Goal: Task Accomplishment & Management: Use online tool/utility

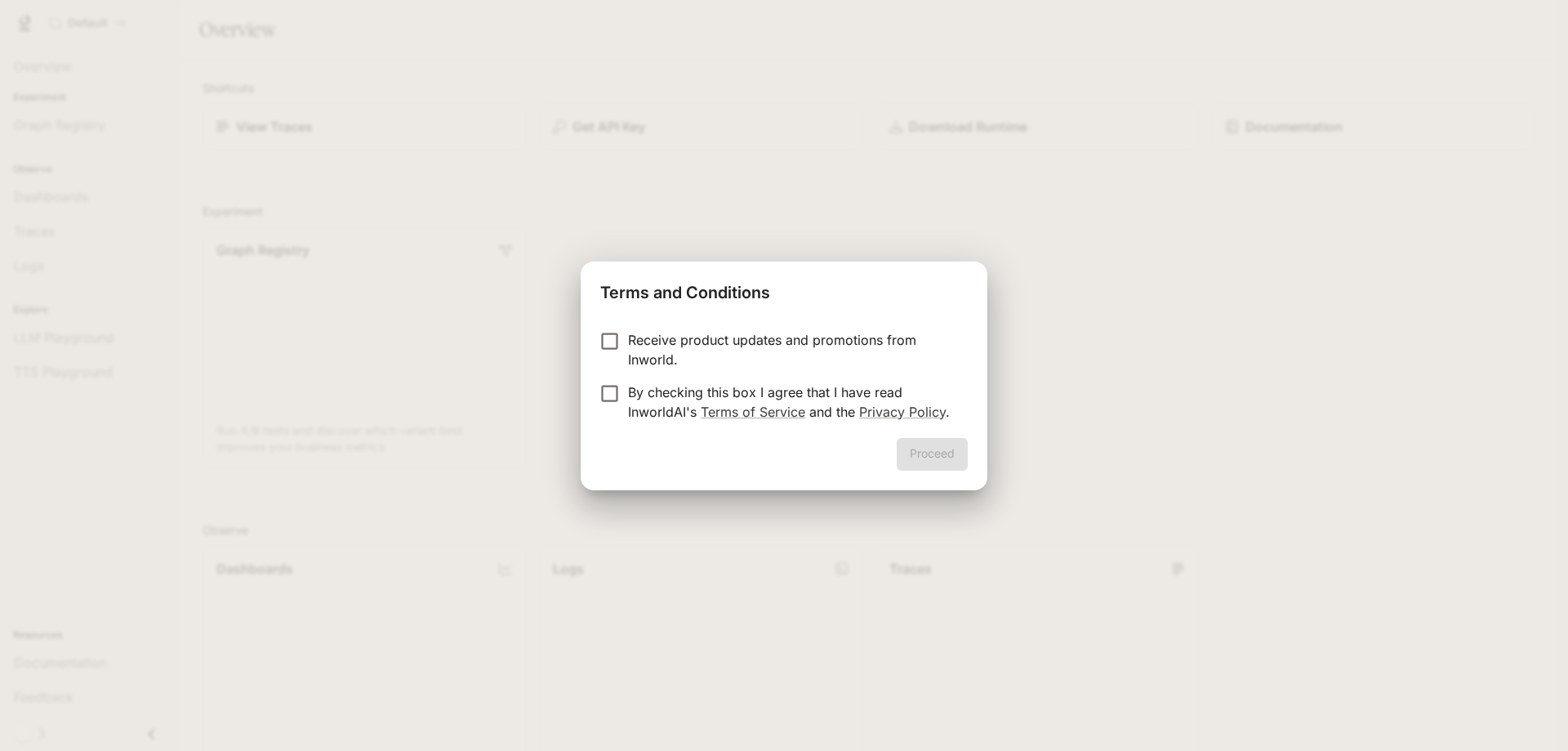
drag, startPoint x: 789, startPoint y: 395, endPoint x: 782, endPoint y: 389, distance: 9.2
click at [789, 395] on p "By checking this box I agree that I have read InworldAI's Terms of Service and …" at bounding box center [791, 402] width 327 height 39
click at [758, 350] on p "Receive product updates and promotions from Inworld." at bounding box center [791, 349] width 327 height 39
click at [959, 449] on button "Proceed" at bounding box center [932, 454] width 72 height 33
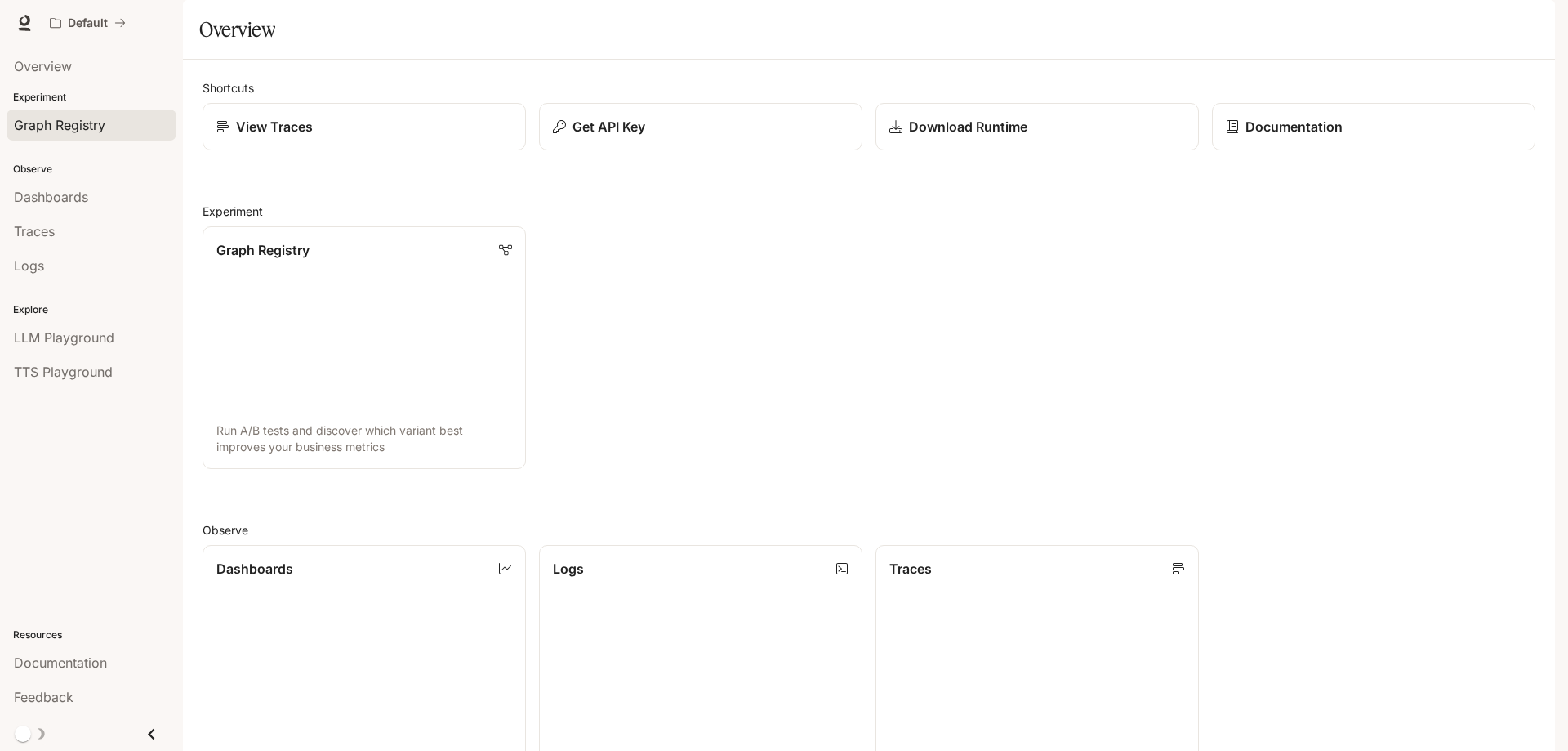
click at [69, 127] on span "Graph Registry" at bounding box center [59, 125] width 91 height 20
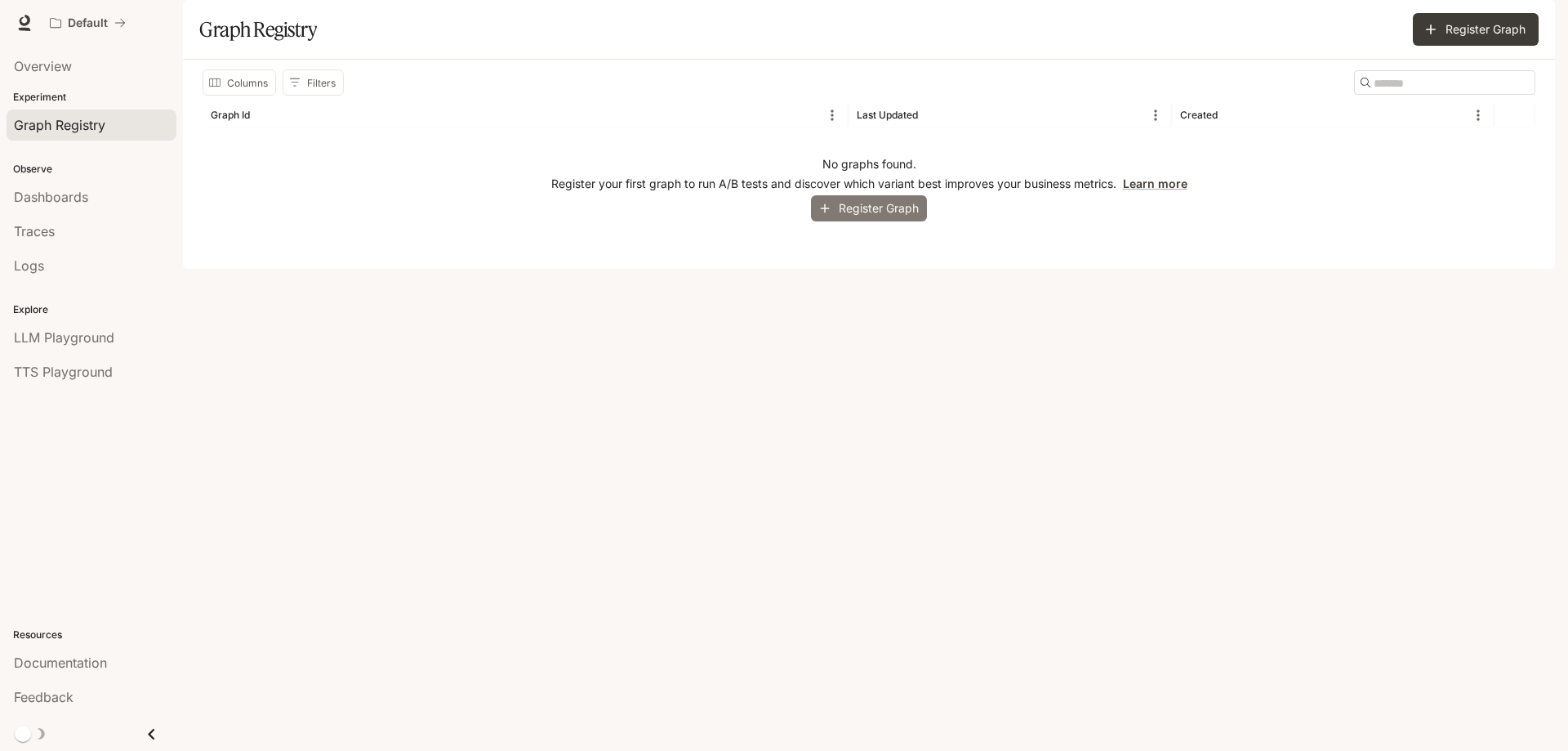
click at [843, 222] on button "Register Graph" at bounding box center [869, 208] width 116 height 27
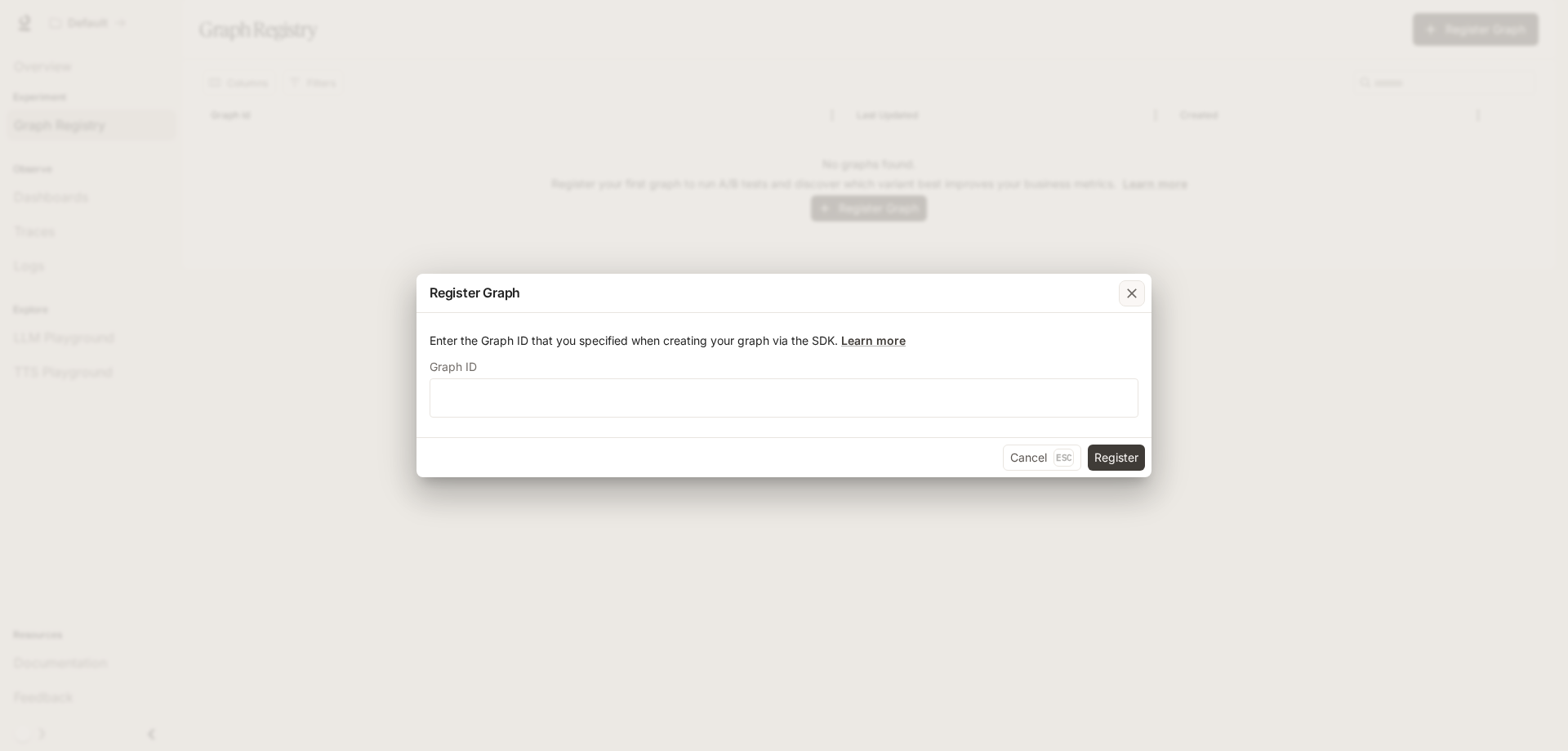
click at [1138, 282] on div "button" at bounding box center [1132, 294] width 26 height 26
